Goal: Task Accomplishment & Management: Use online tool/utility

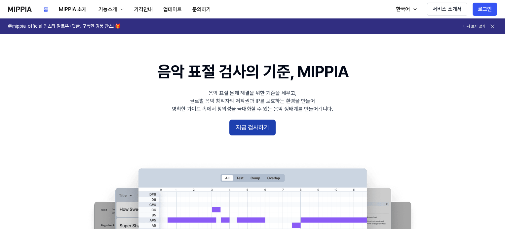
click at [247, 126] on button "지금 검사하기" at bounding box center [252, 128] width 46 height 16
click at [251, 130] on button "지금 검사하기" at bounding box center [252, 128] width 46 height 16
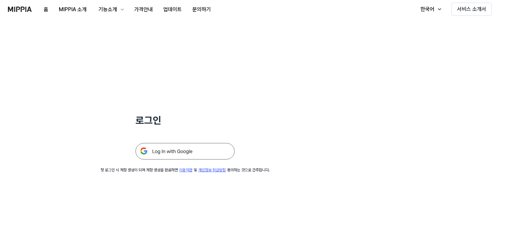
click at [214, 148] on img at bounding box center [184, 151] width 99 height 17
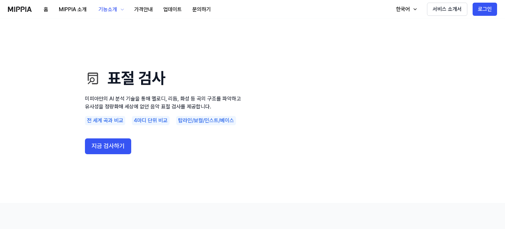
click at [113, 120] on div "전 세계 곡과 비교" at bounding box center [105, 120] width 40 height 9
click at [116, 142] on button "지금 검사하기" at bounding box center [108, 147] width 46 height 16
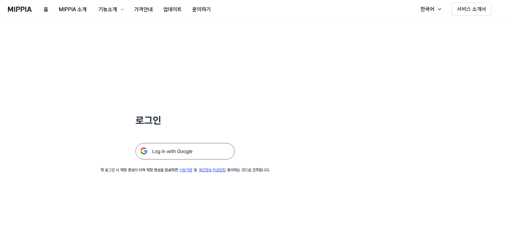
click at [180, 148] on img at bounding box center [184, 151] width 99 height 17
